Goal: Transaction & Acquisition: Book appointment/travel/reservation

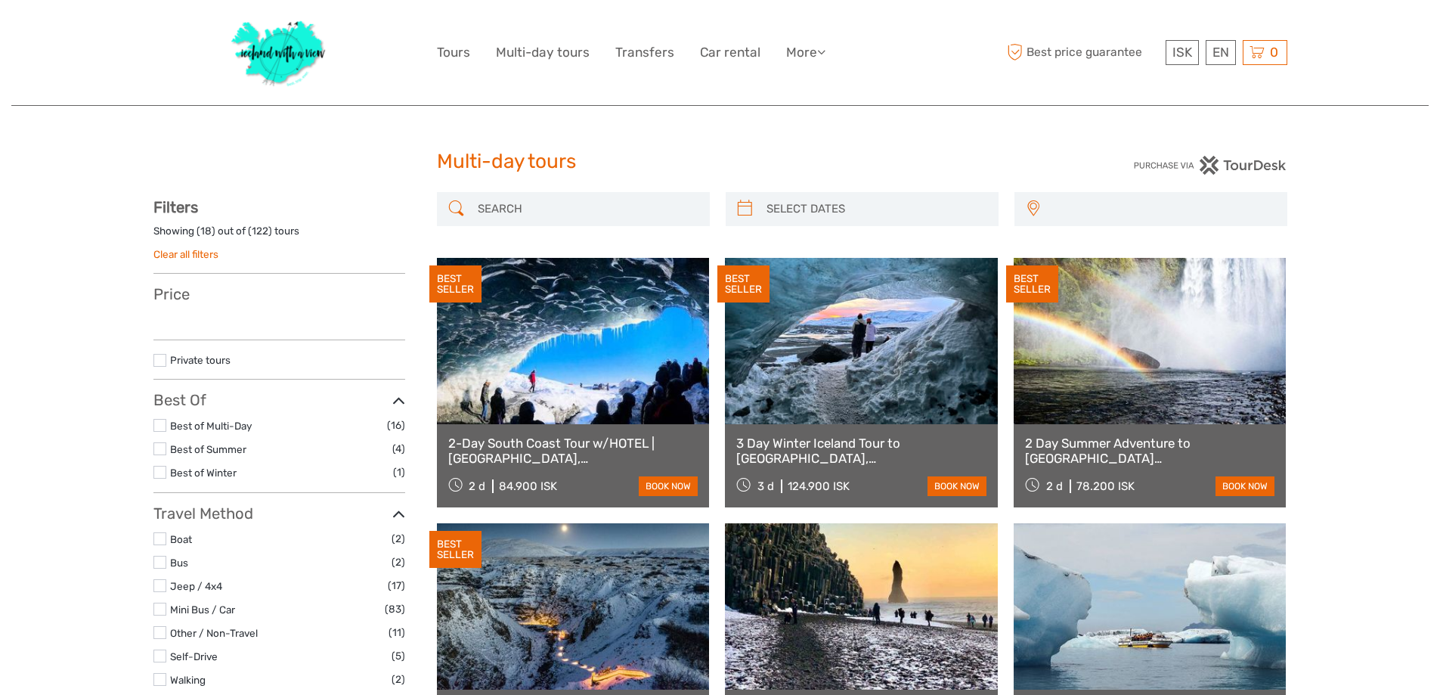
select select
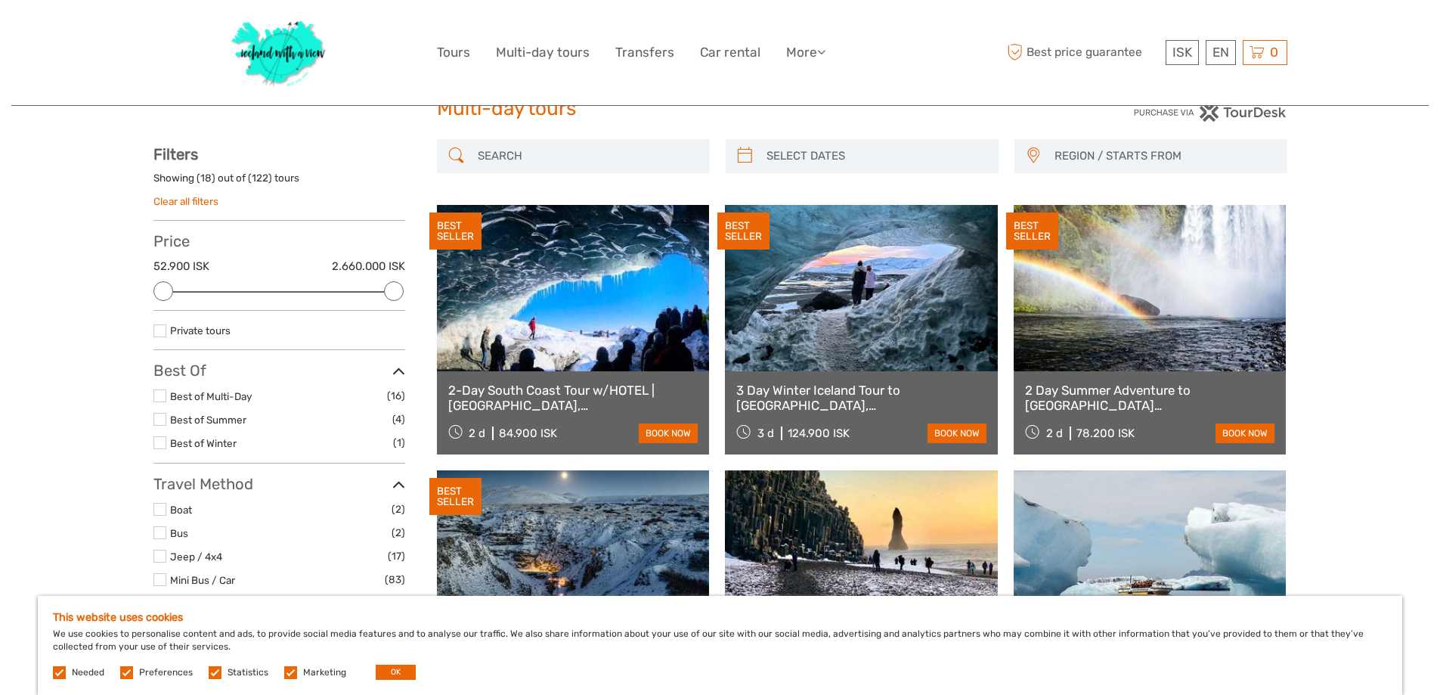
scroll to position [76, 0]
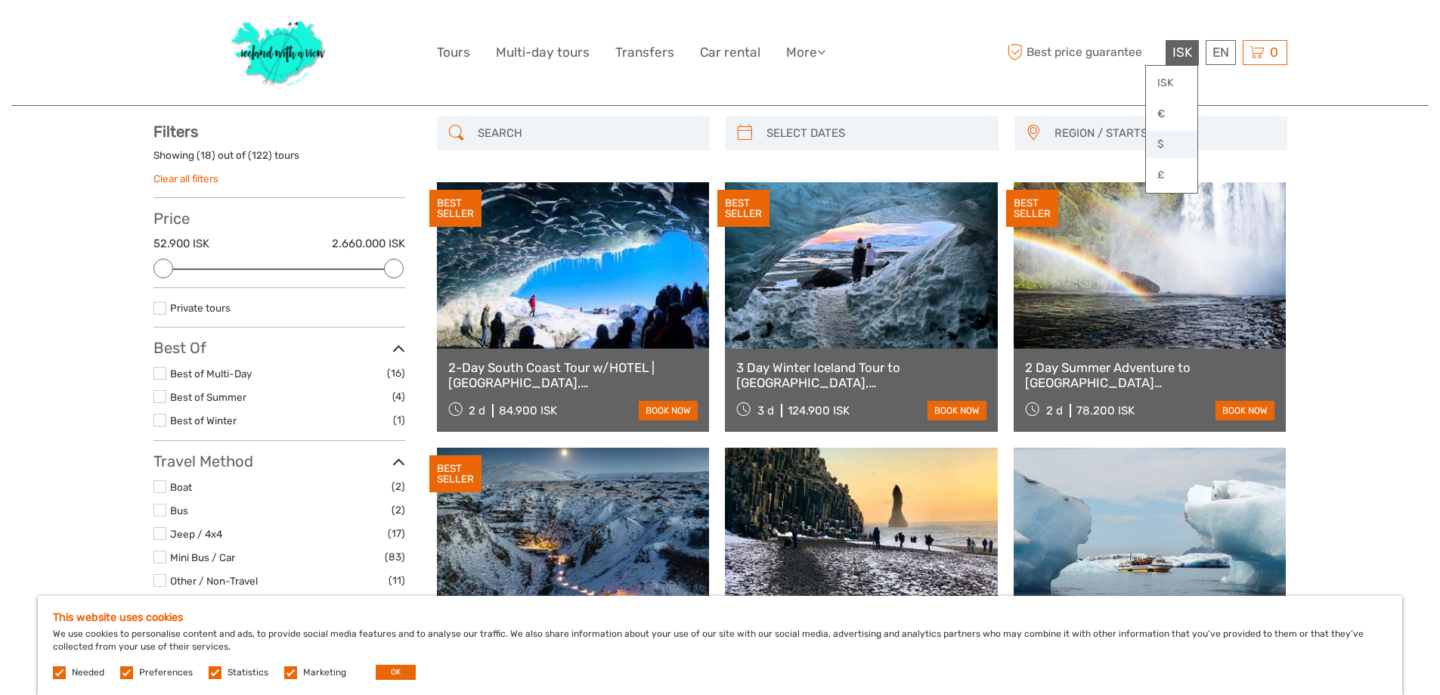
click at [1156, 139] on link "$" at bounding box center [1171, 144] width 51 height 27
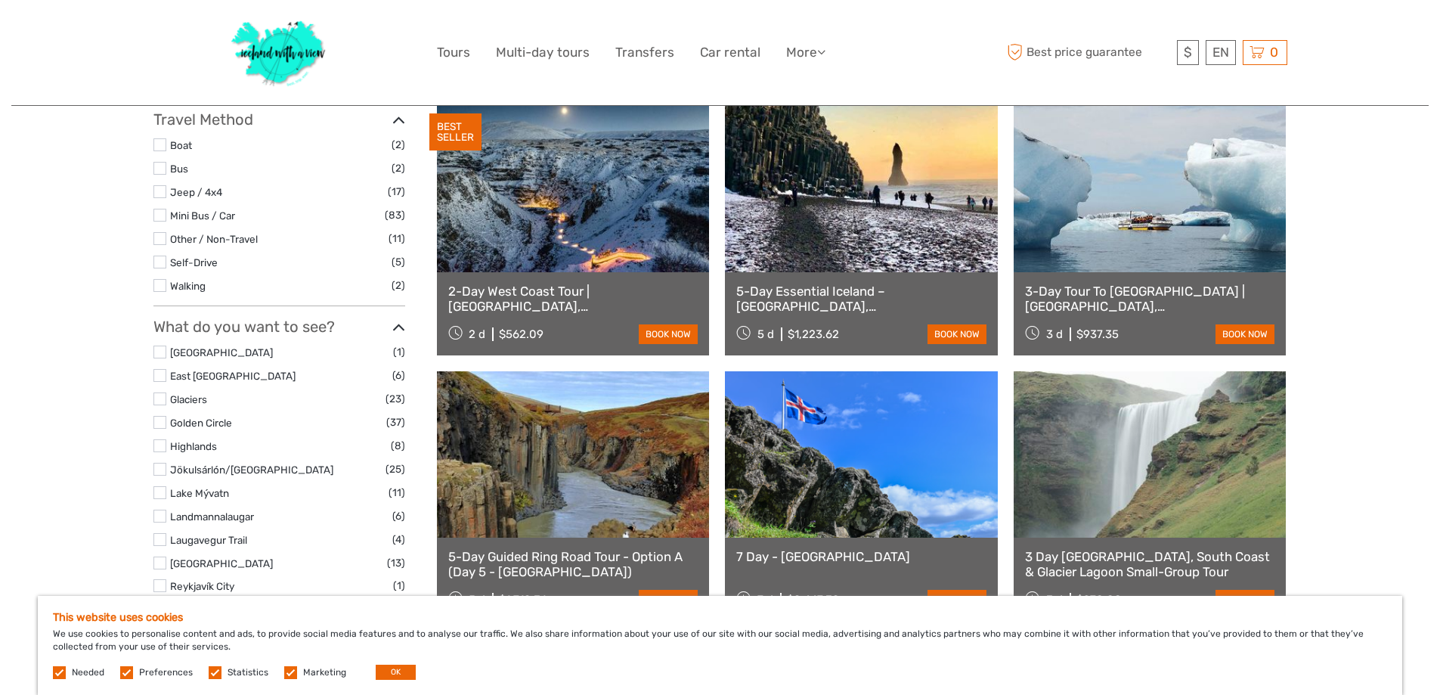
scroll to position [453, 0]
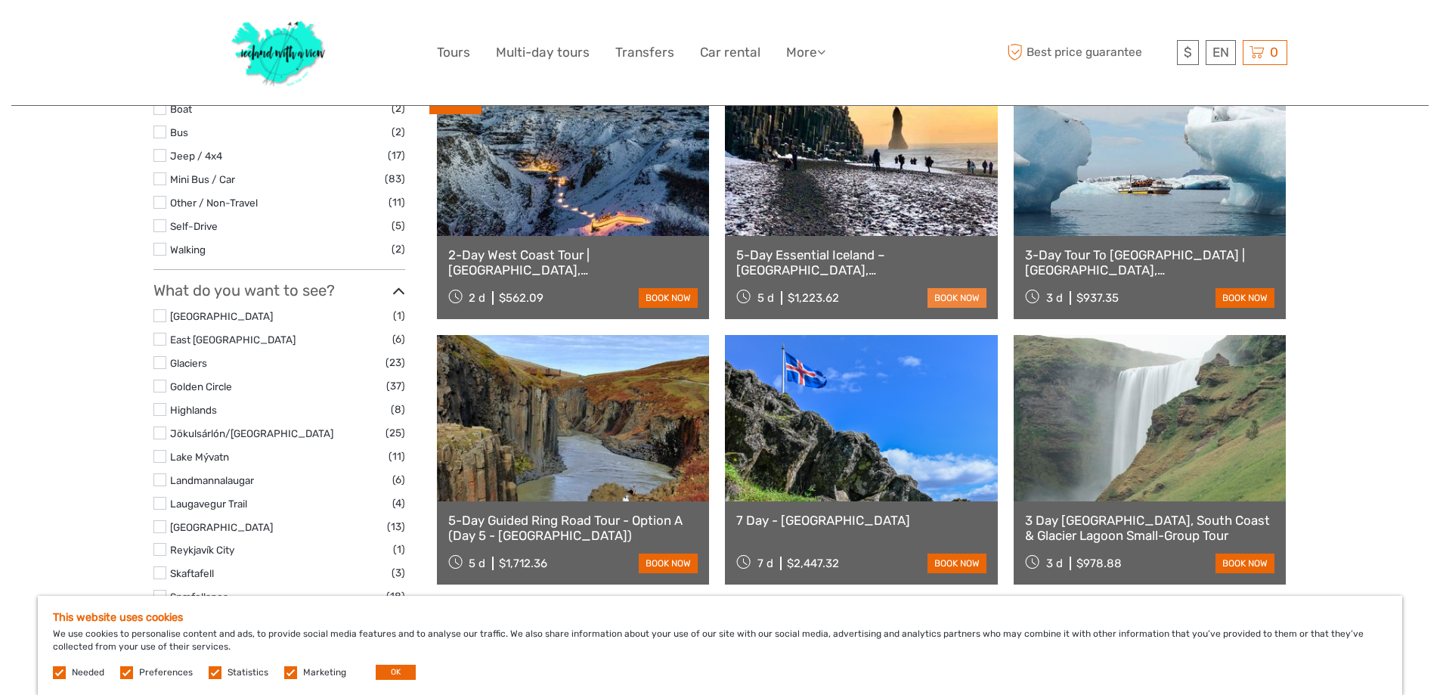
click at [952, 294] on link "book now" at bounding box center [956, 298] width 59 height 20
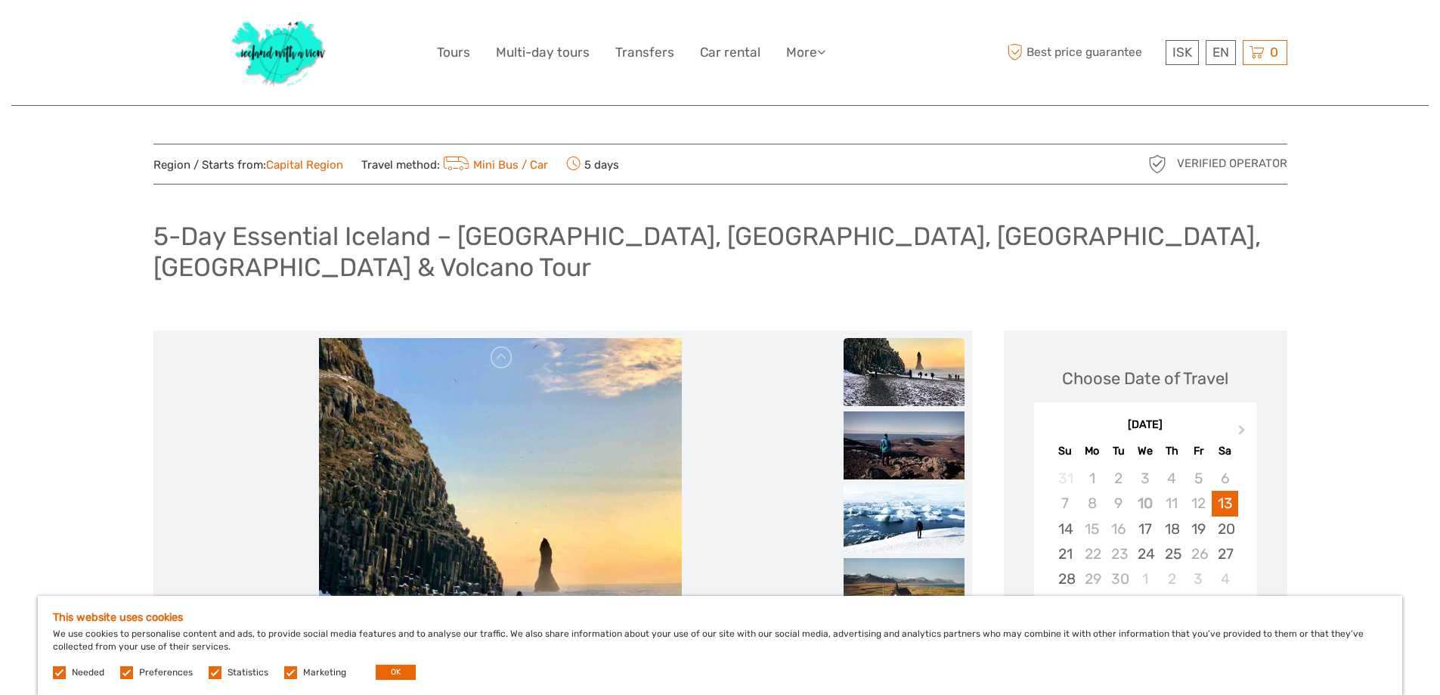
scroll to position [76, 0]
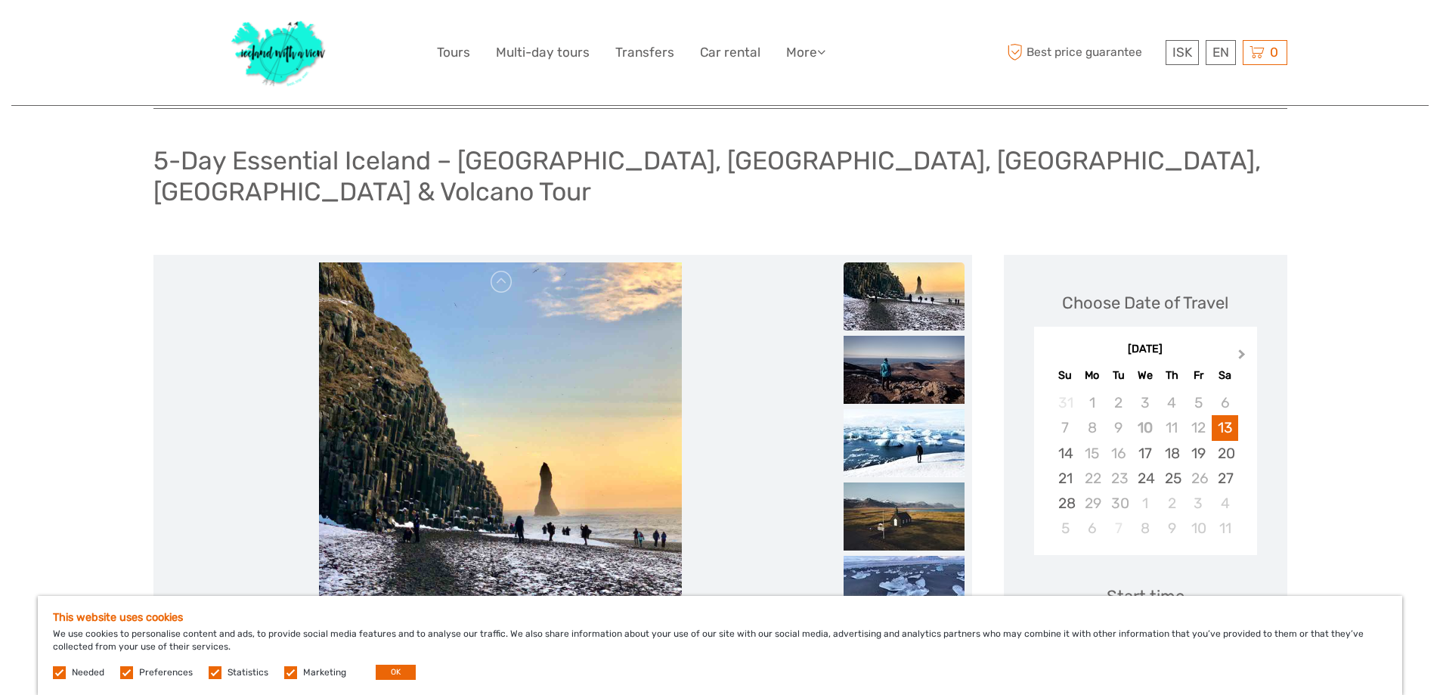
click at [1238, 345] on button "Next Month" at bounding box center [1243, 357] width 24 height 24
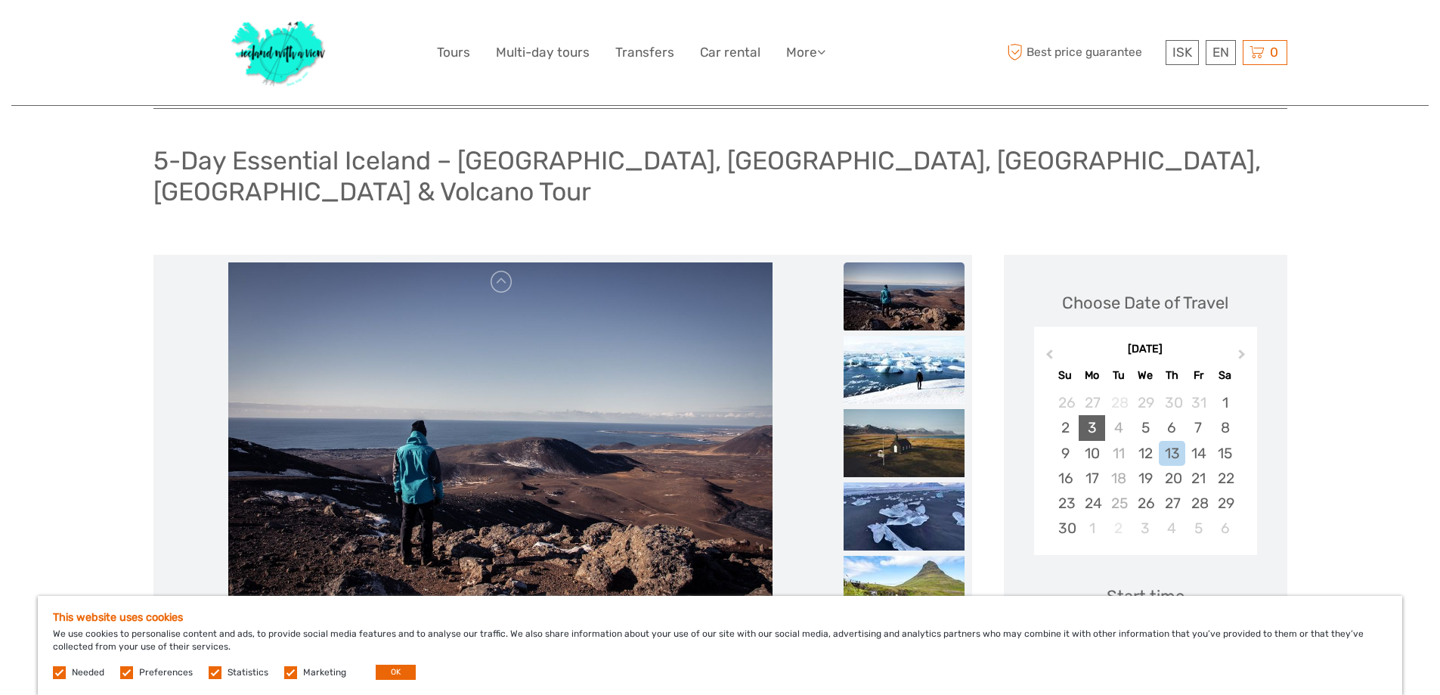
click at [1093, 415] on div "3" at bounding box center [1091, 427] width 26 height 25
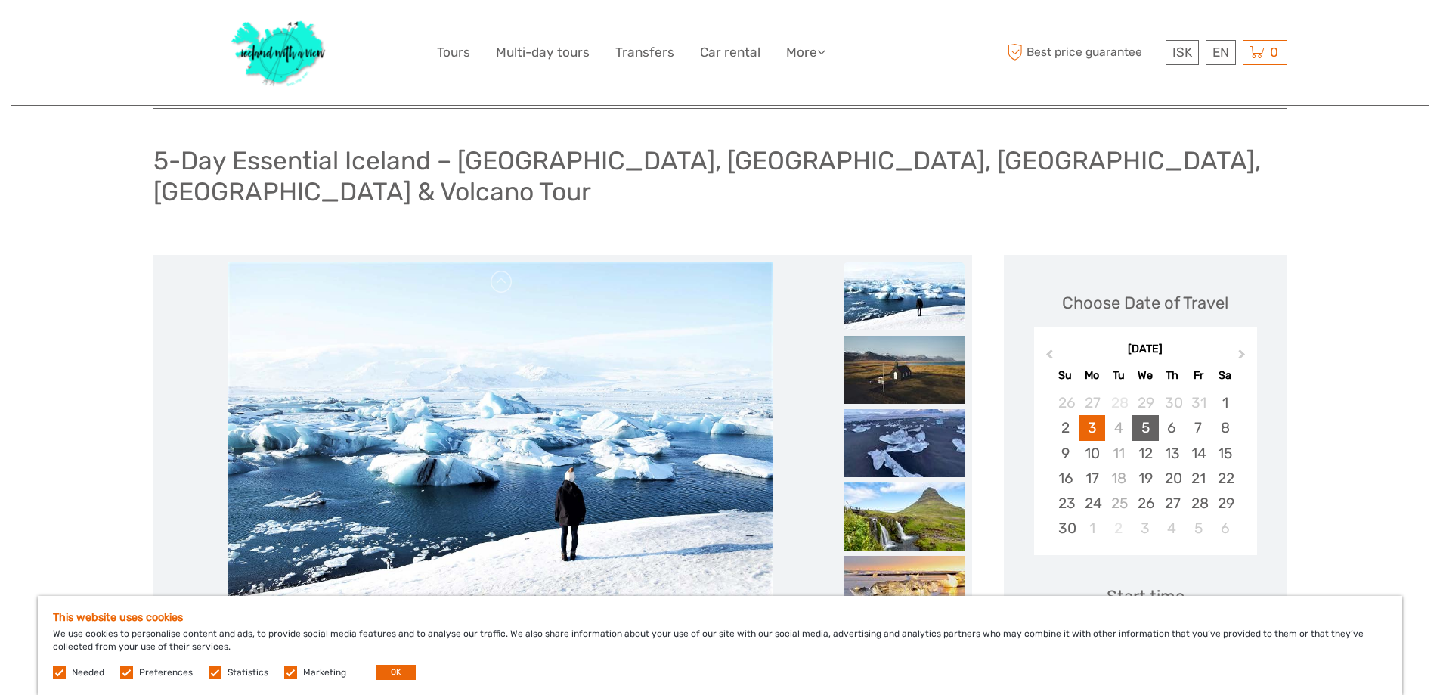
click at [1143, 415] on div "5" at bounding box center [1144, 427] width 26 height 25
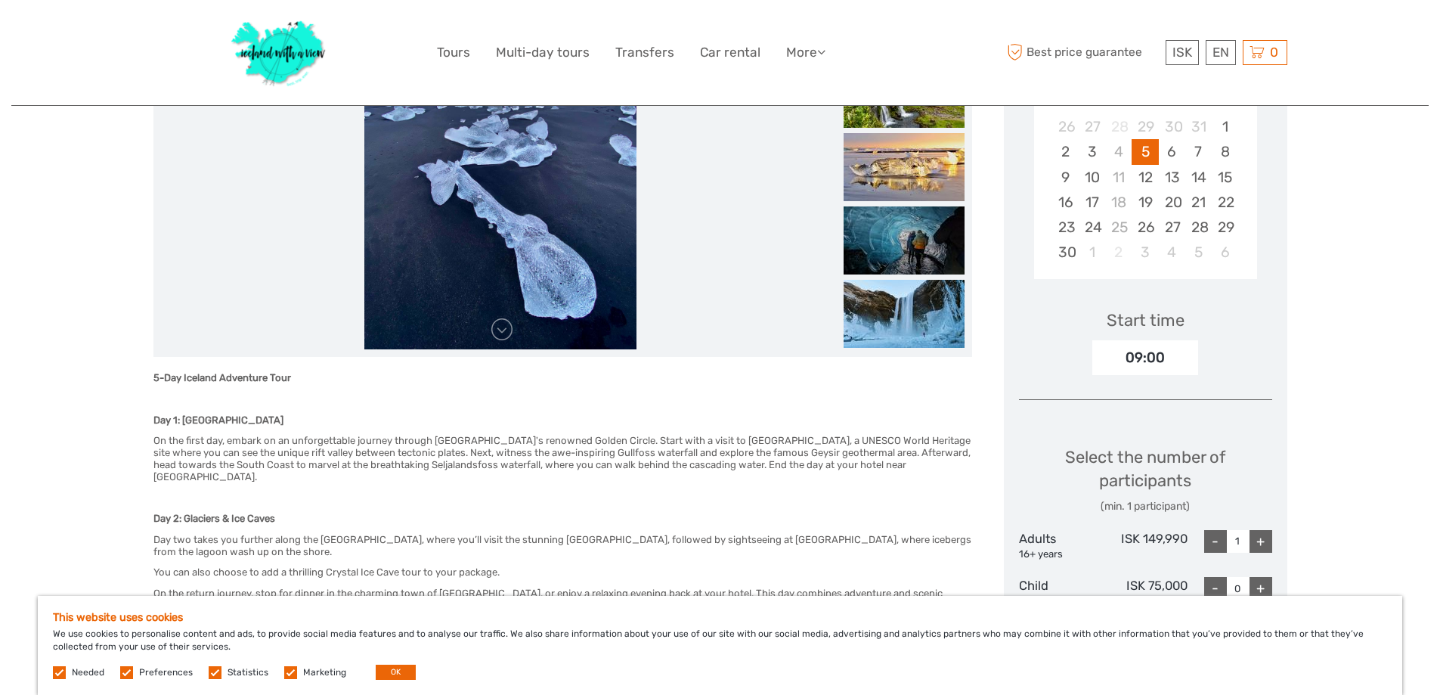
scroll to position [378, 0]
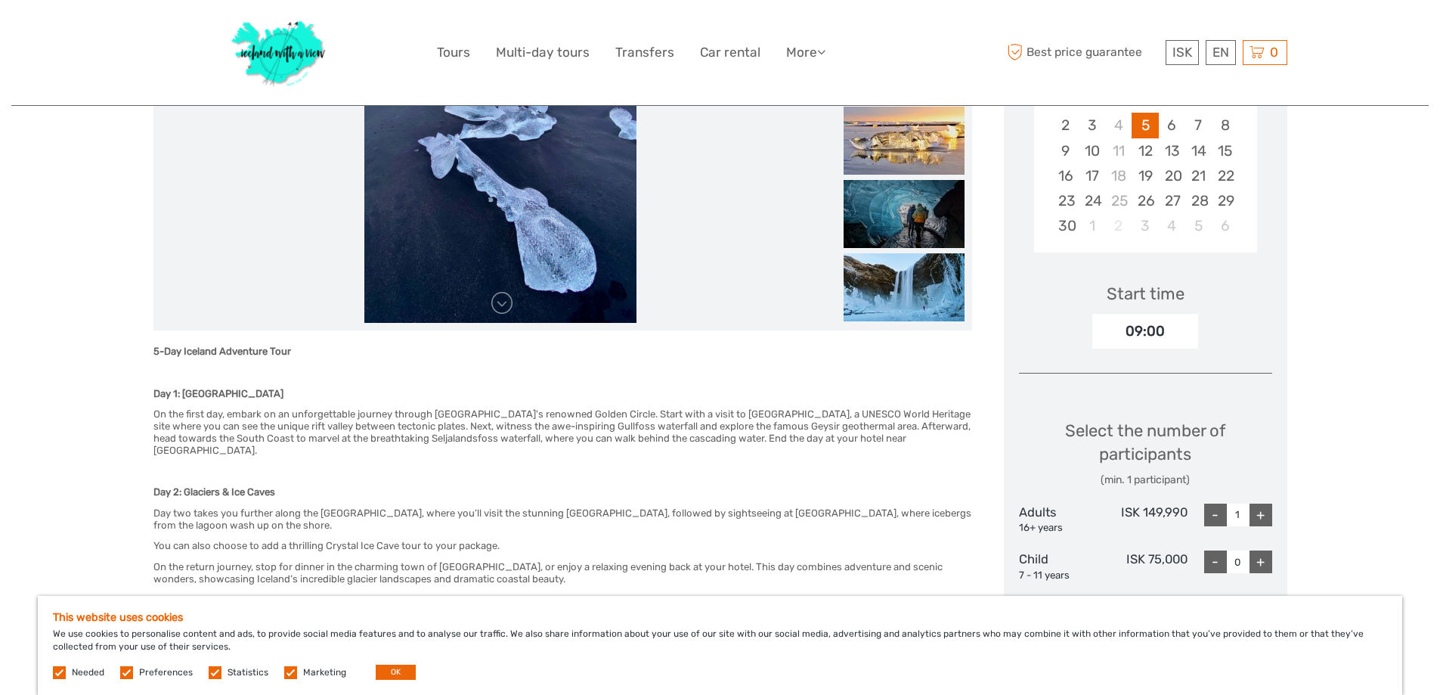
click at [1263, 503] on div "+" at bounding box center [1260, 514] width 23 height 23
type input "4"
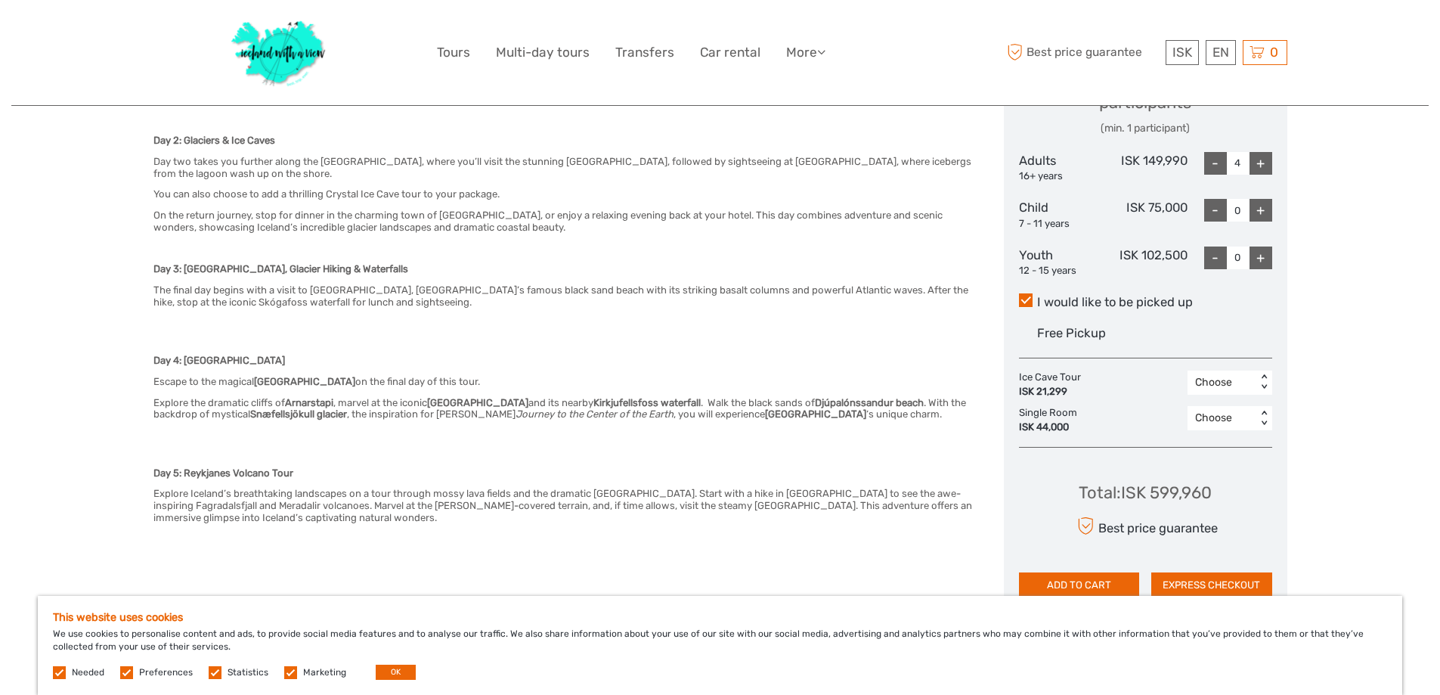
scroll to position [756, 0]
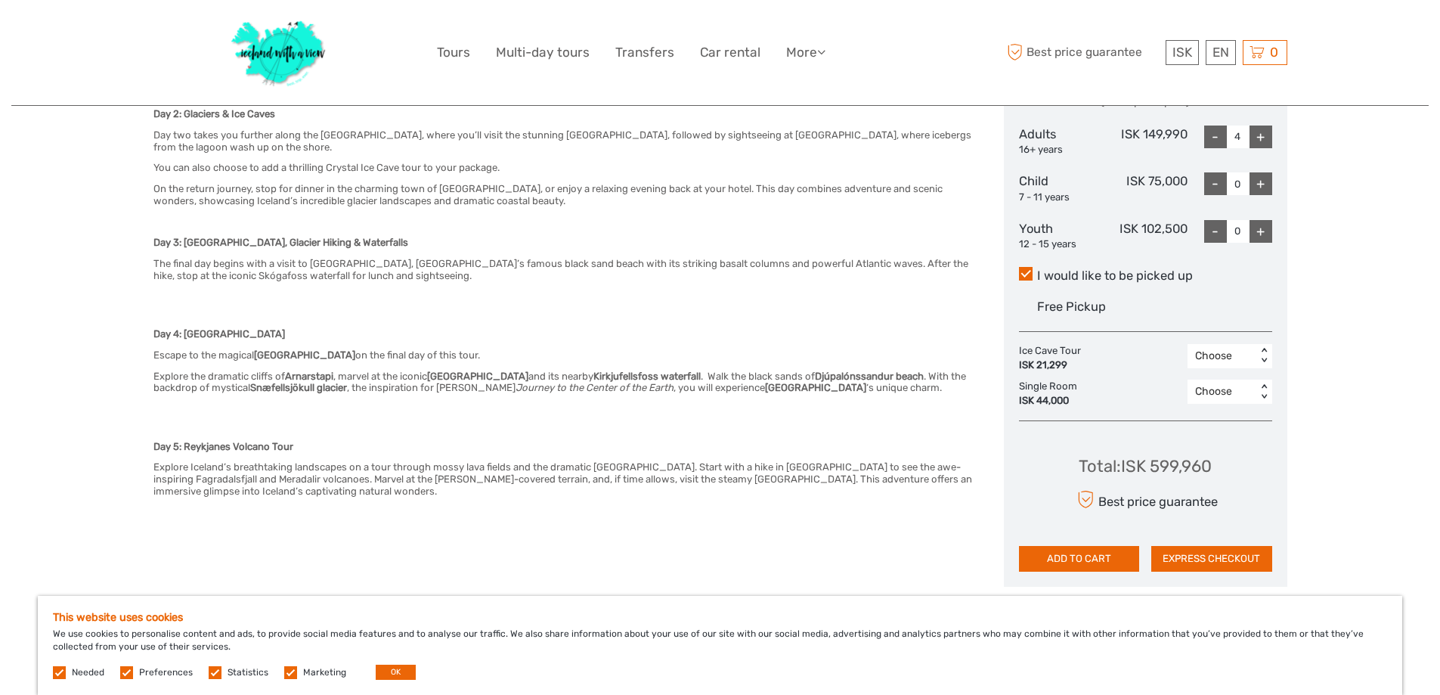
click at [1174, 454] on div "Total : ISK 599,960" at bounding box center [1144, 465] width 133 height 23
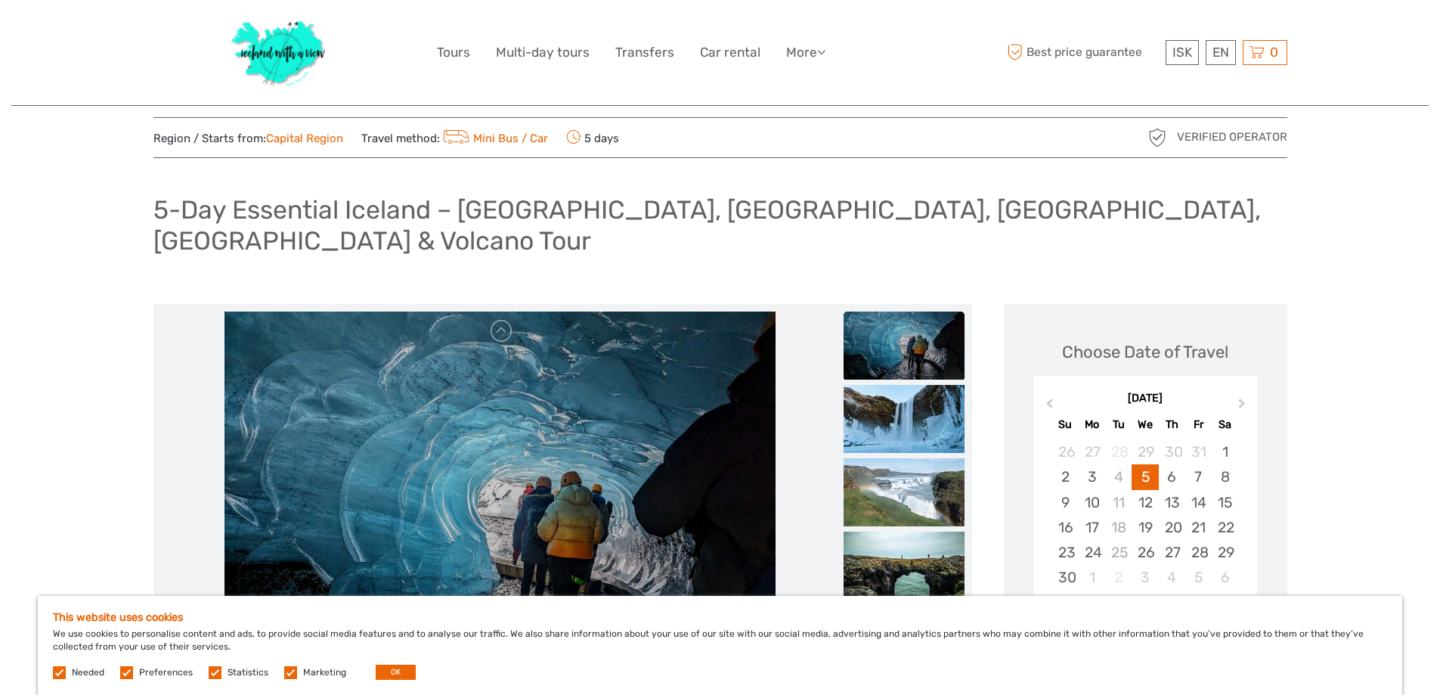
scroll to position [0, 0]
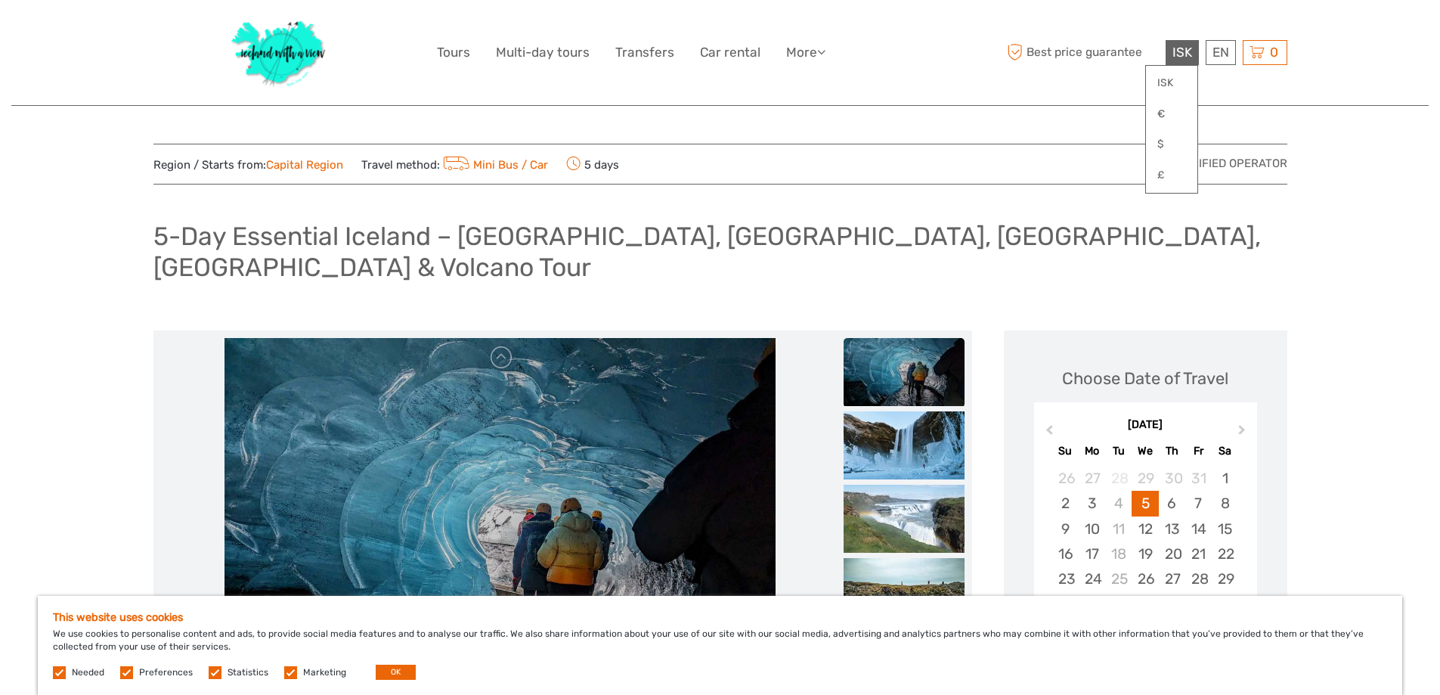
click at [1184, 51] on span "ISK" at bounding box center [1182, 52] width 20 height 15
click at [1166, 145] on link "$" at bounding box center [1171, 144] width 51 height 27
click at [1151, 141] on link "$" at bounding box center [1171, 144] width 51 height 27
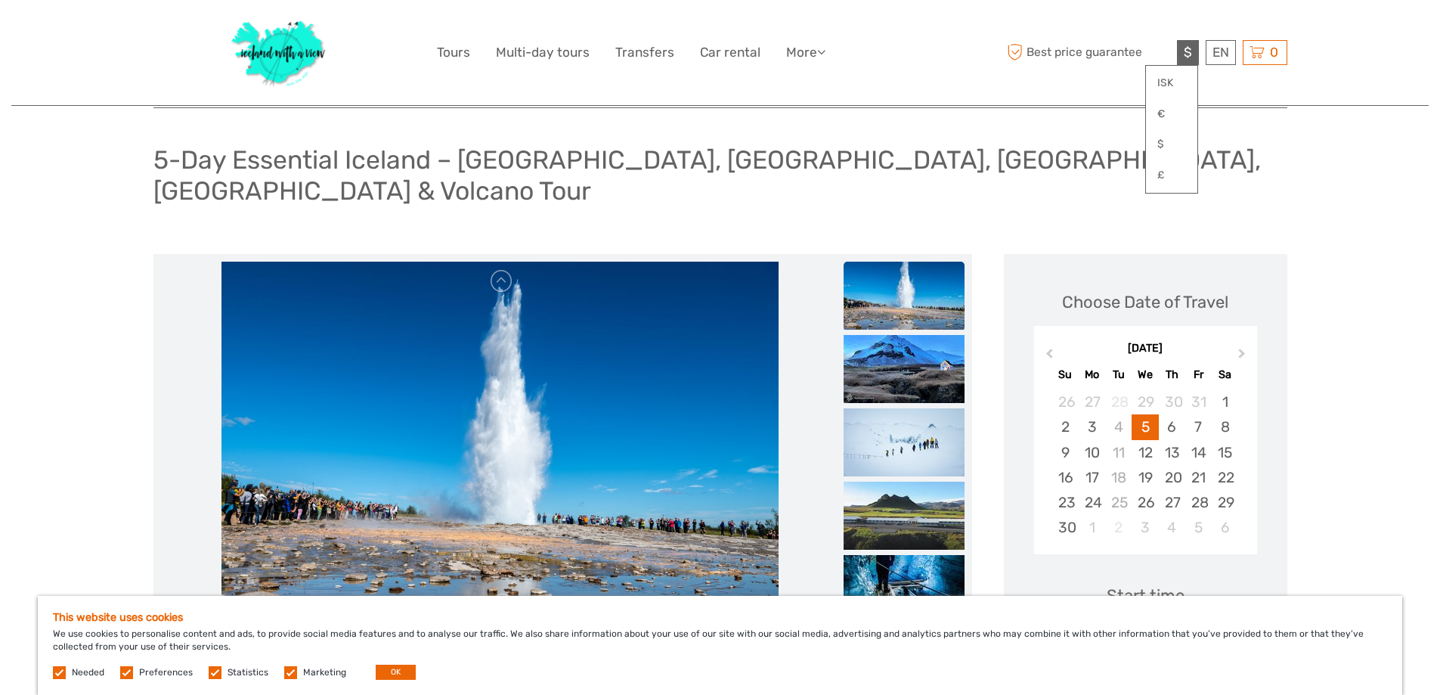
scroll to position [76, 0]
click at [1148, 415] on div "5" at bounding box center [1144, 427] width 26 height 25
click at [1218, 48] on div "EN English Español Deutsch" at bounding box center [1220, 52] width 30 height 25
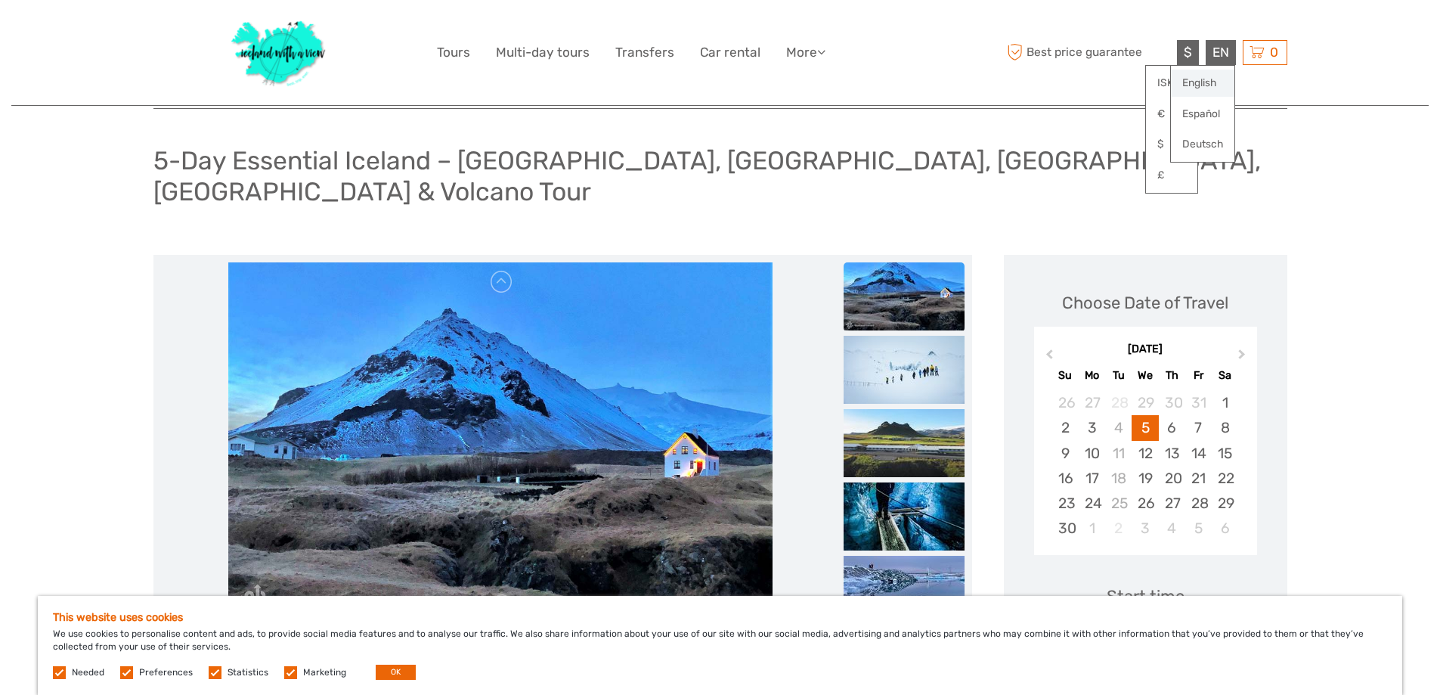
click at [1194, 82] on link "English" at bounding box center [1202, 83] width 63 height 27
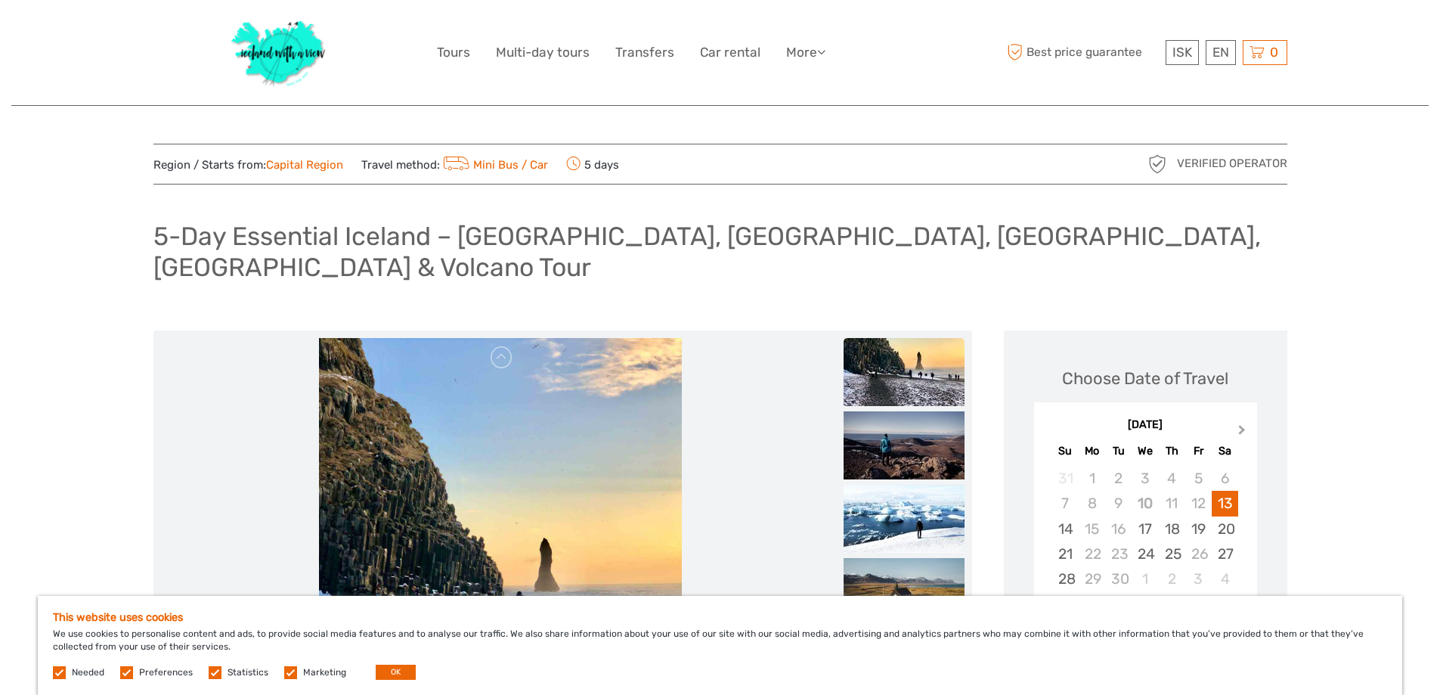
click at [1242, 422] on span "Next Month" at bounding box center [1242, 433] width 0 height 22
click at [1180, 57] on span "ISK" at bounding box center [1182, 52] width 20 height 15
click at [1155, 141] on link "$" at bounding box center [1171, 144] width 51 height 27
click at [1156, 140] on link "$" at bounding box center [1171, 144] width 51 height 27
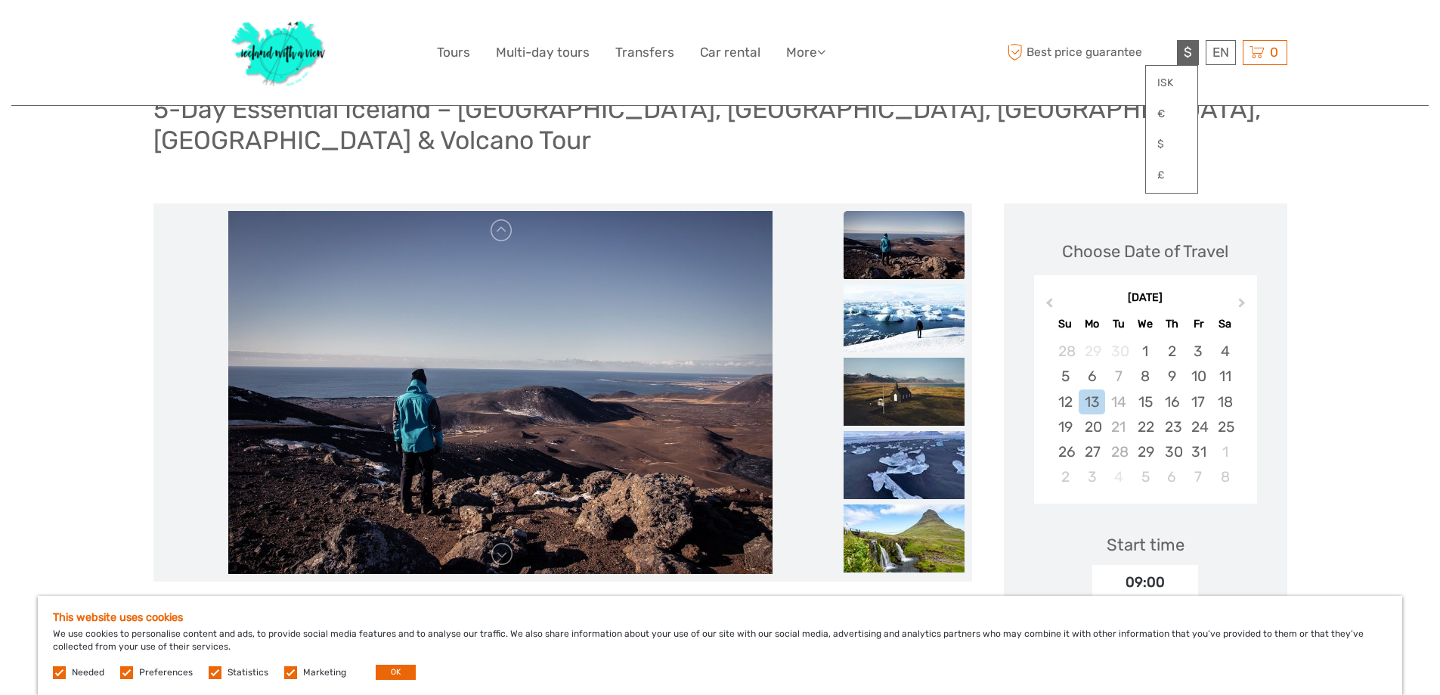
scroll to position [151, 0]
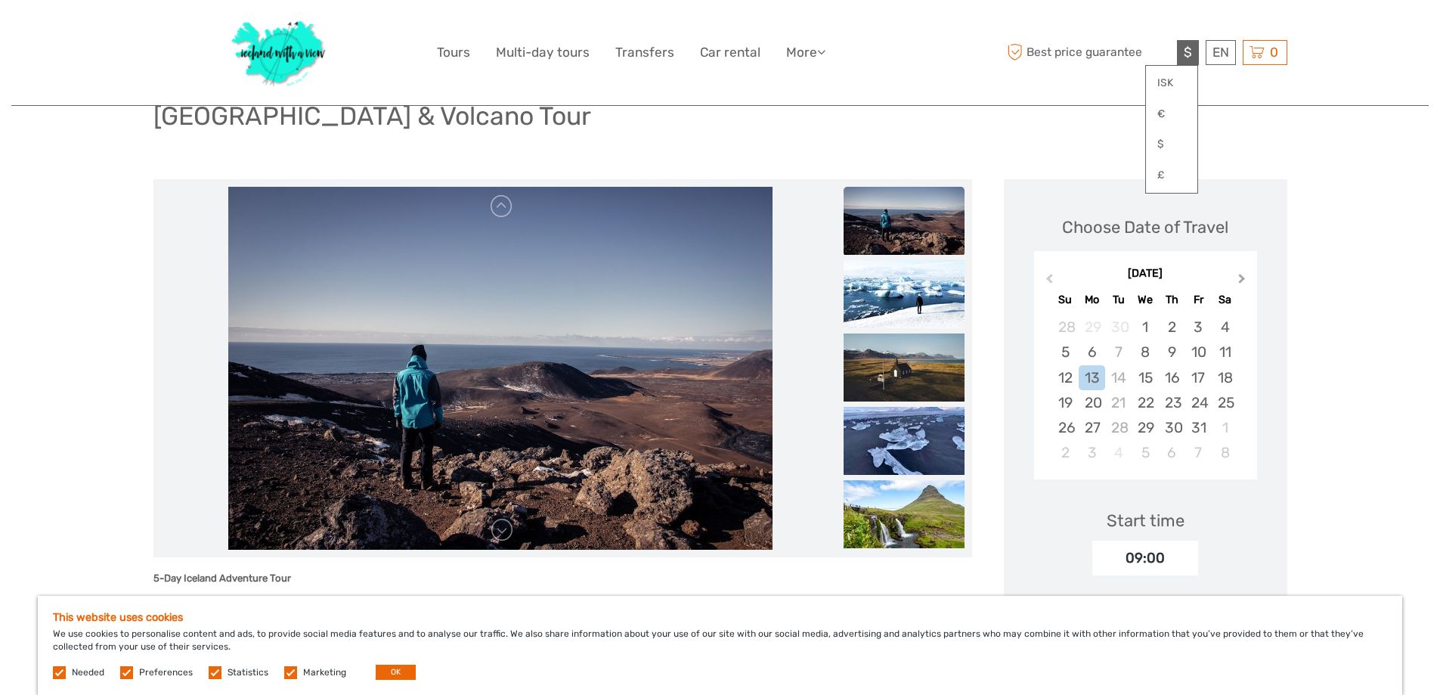
click at [1242, 271] on span "Next Month" at bounding box center [1242, 282] width 0 height 22
click at [1147, 339] on div "5" at bounding box center [1144, 351] width 26 height 25
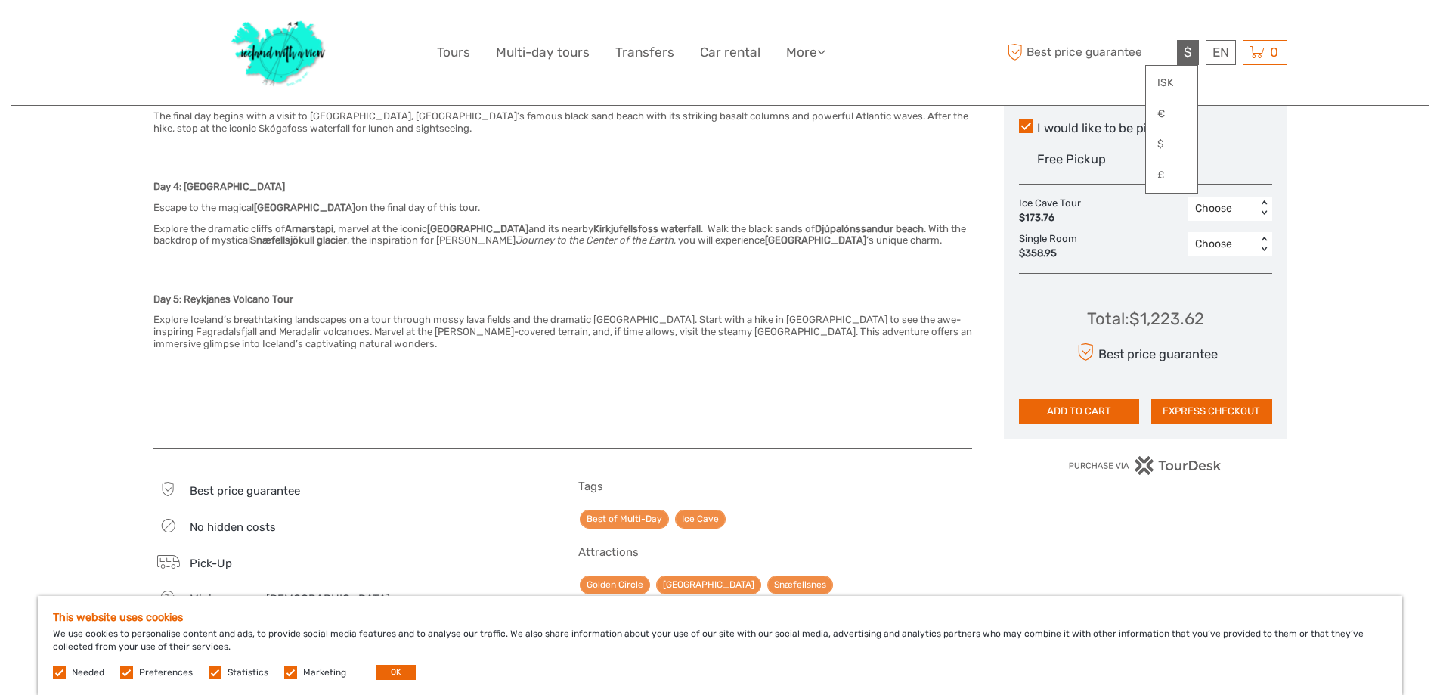
scroll to position [907, 0]
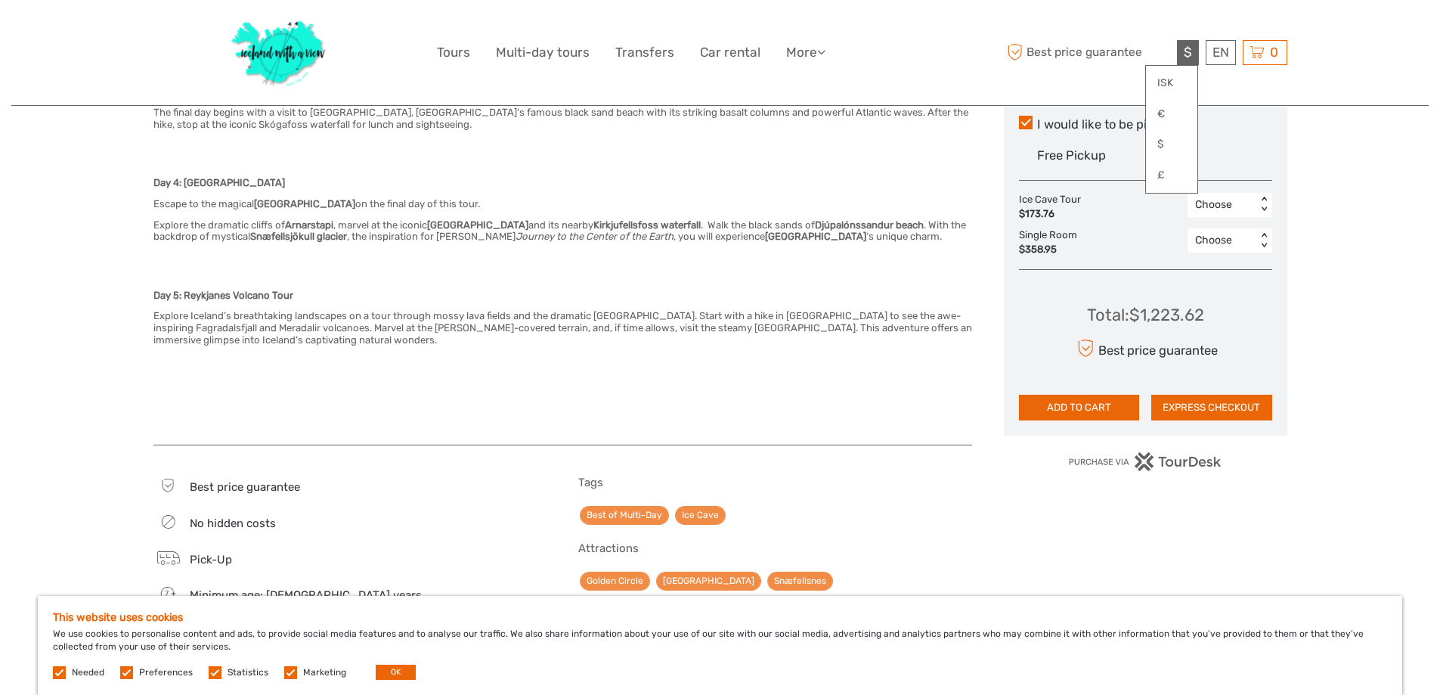
click at [1267, 515] on div "Choose Date of Travel [DATE] Previous Month Next Month [DATE] Su Mo Tu We Th Fr…" at bounding box center [1145, 164] width 283 height 1483
click at [1337, 368] on div "Region / Starts from: Capital Region Travel method: Mini Bus / Car 5 days Verif…" at bounding box center [719, 235] width 1417 height 2285
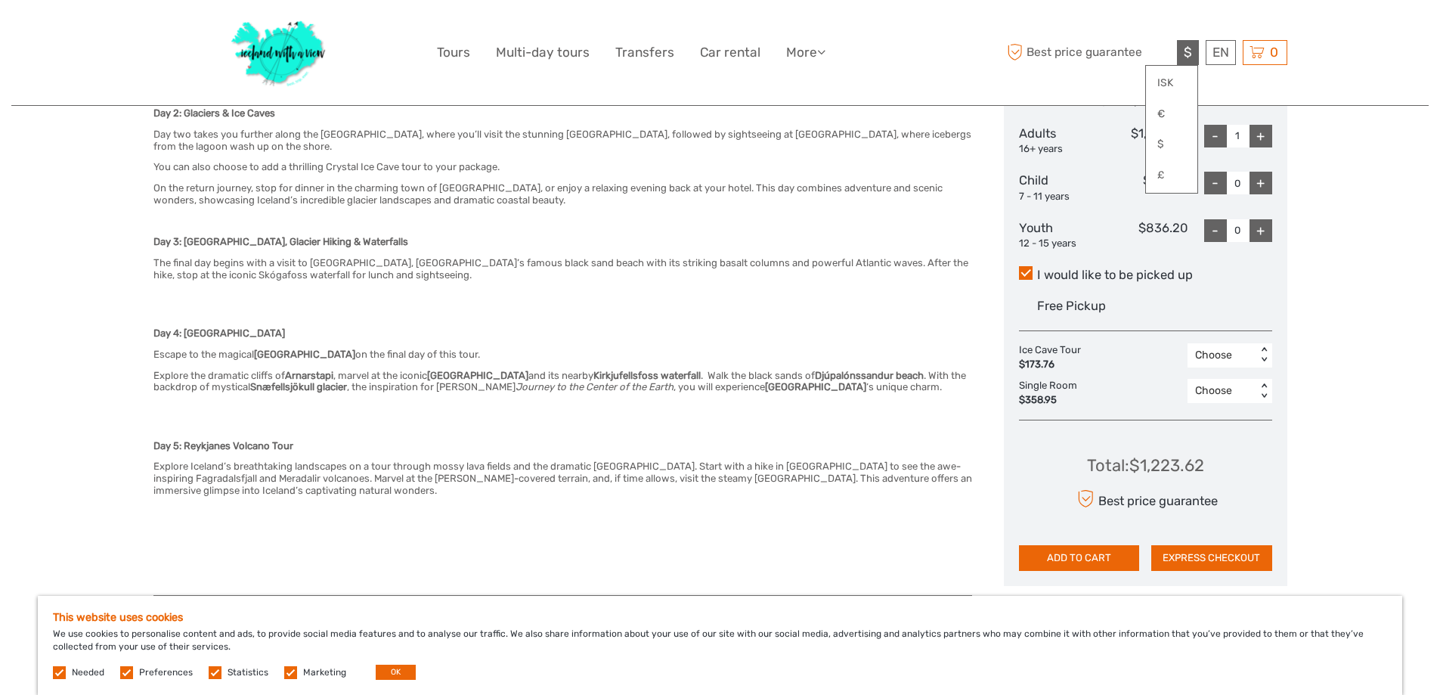
scroll to position [756, 0]
click at [1261, 384] on div "< >" at bounding box center [1263, 392] width 13 height 16
click at [1225, 418] on div "Choose" at bounding box center [1230, 431] width 70 height 26
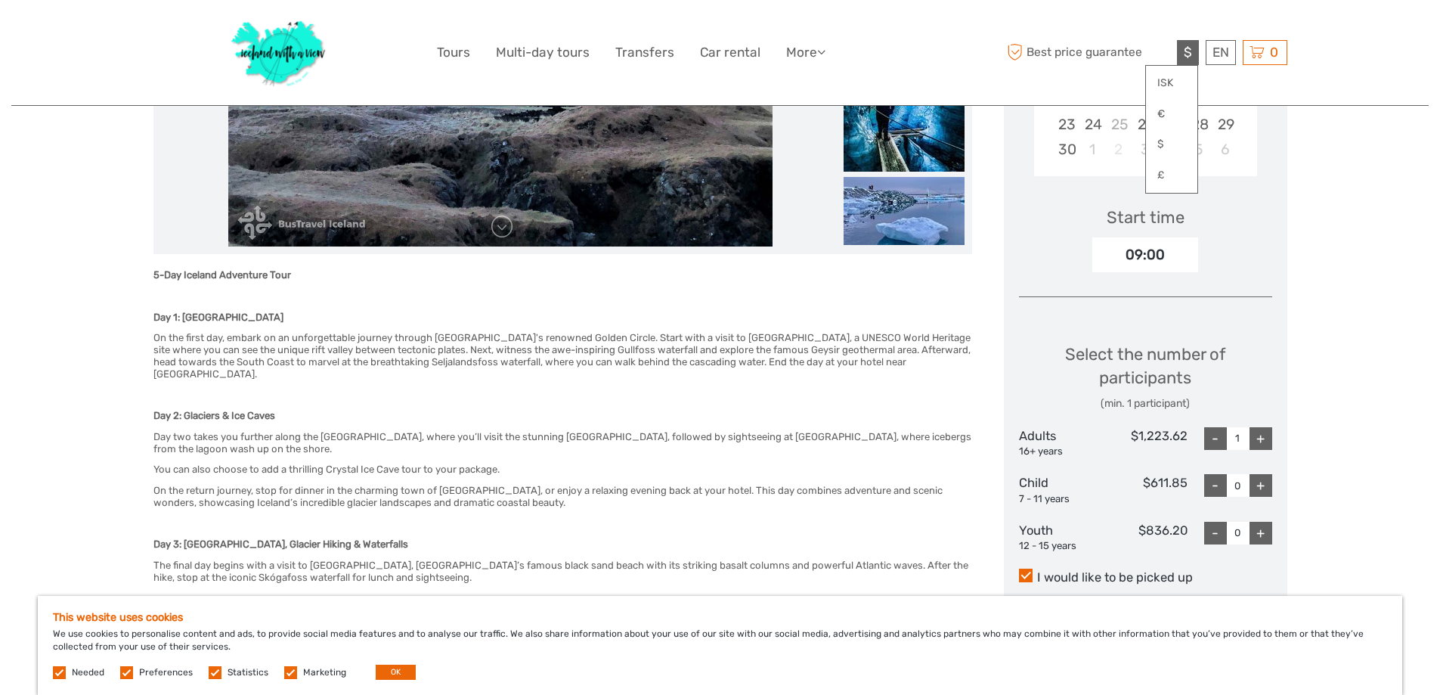
scroll to position [453, 0]
click at [1254, 428] on div "+" at bounding box center [1260, 439] width 23 height 23
type input "4"
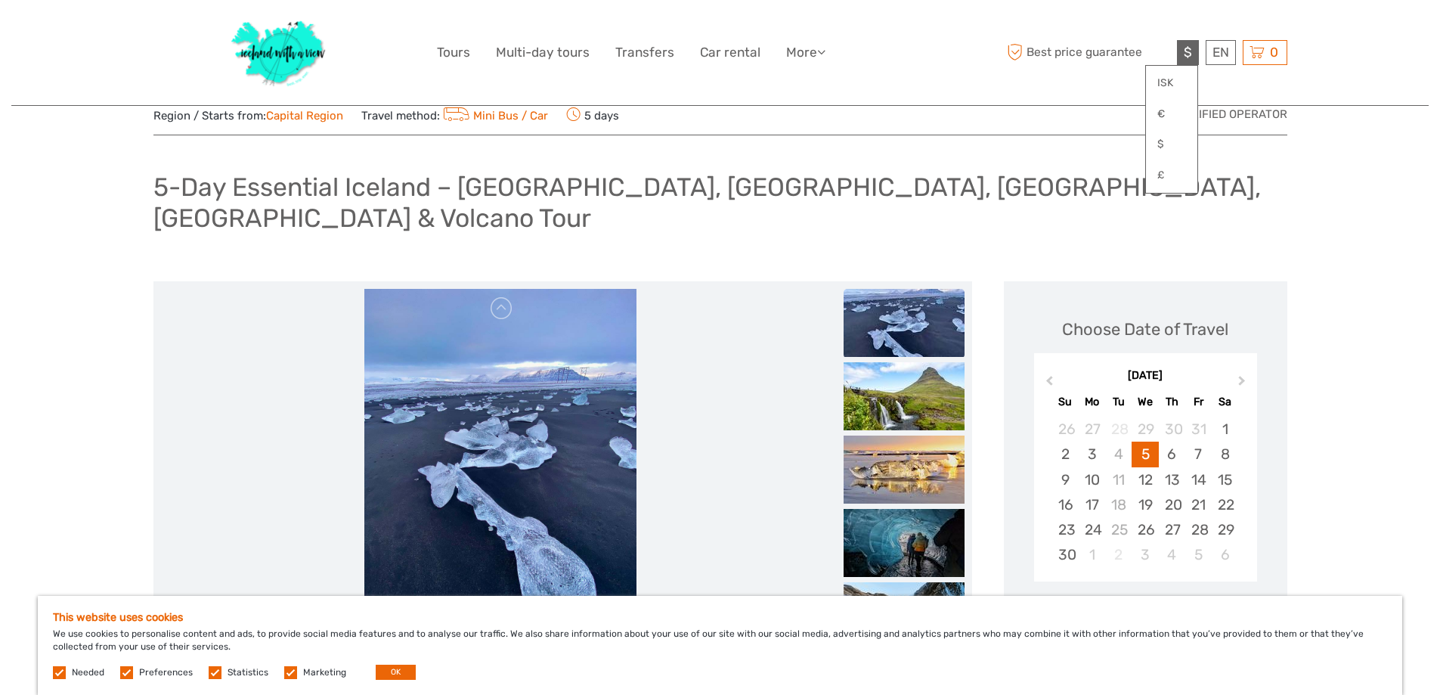
scroll to position [76, 0]
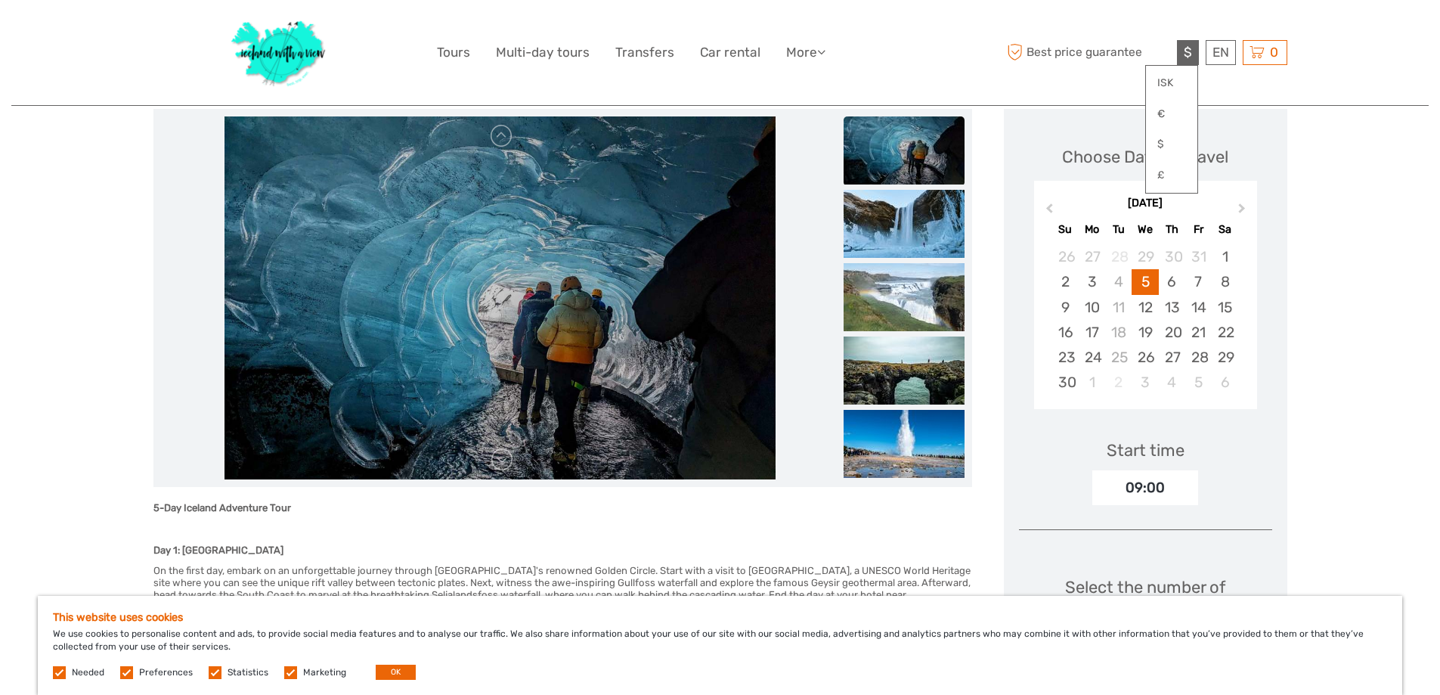
scroll to position [209, 0]
